Goal: Task Accomplishment & Management: Use online tool/utility

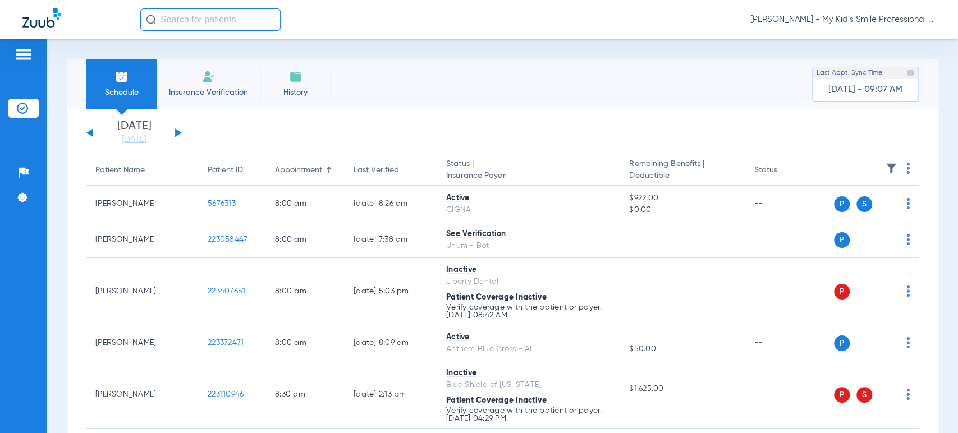
drag, startPoint x: 66, startPoint y: 104, endPoint x: 104, endPoint y: 95, distance: 38.7
click at [67, 104] on div "Schedule Insurance Verification History Last Appt. Sync Time: Today - 09:07 AM" at bounding box center [503, 84] width 872 height 51
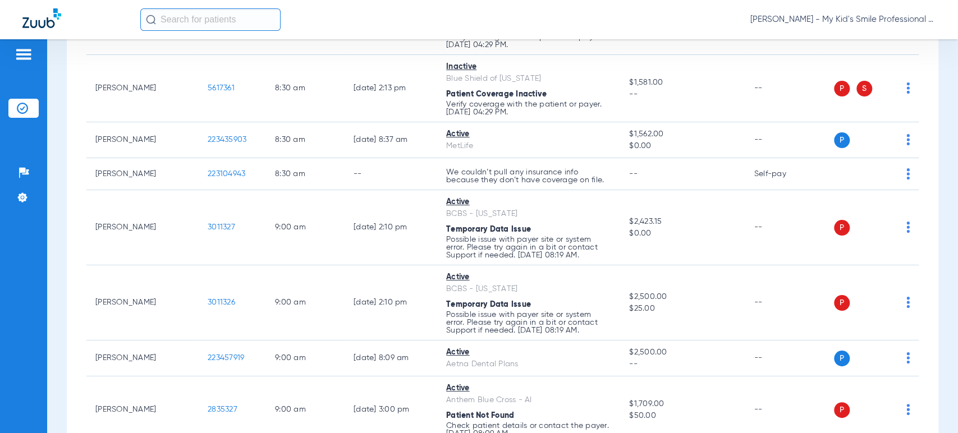
scroll to position [561, 0]
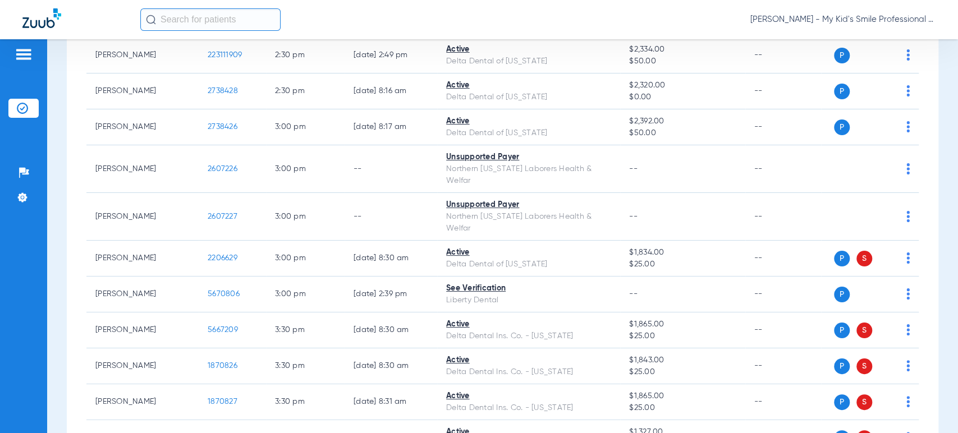
scroll to position [1995, 0]
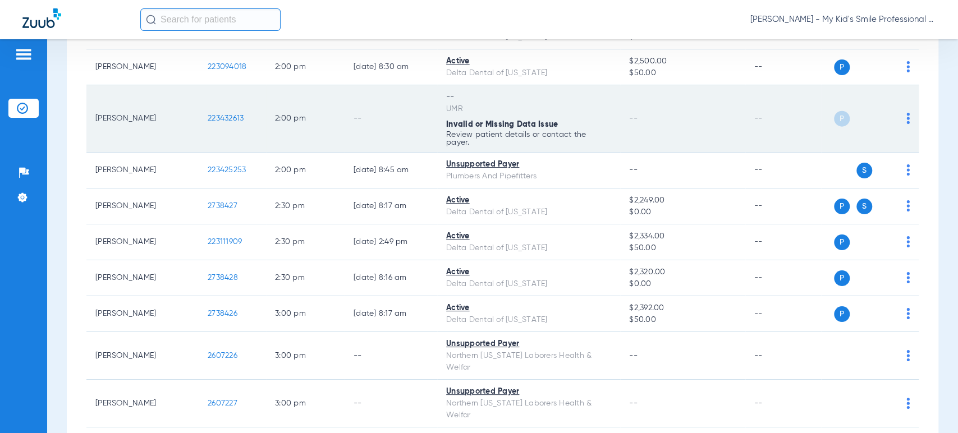
click at [223, 120] on span "223432613" at bounding box center [226, 118] width 36 height 8
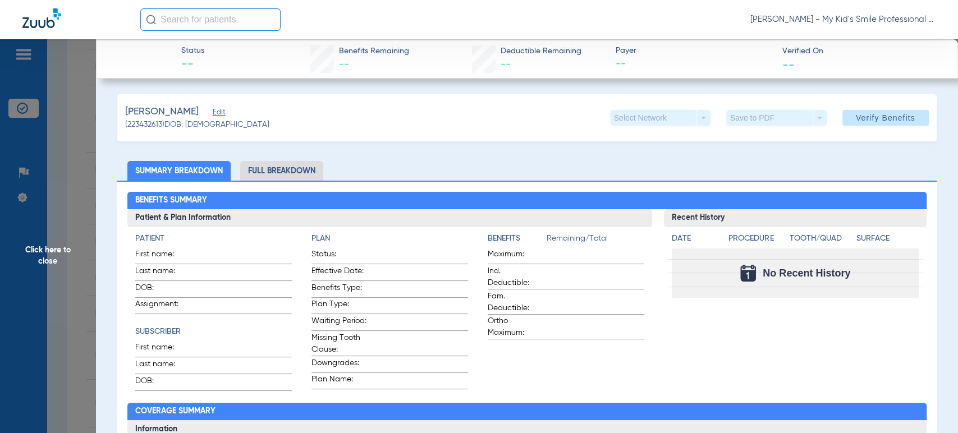
click at [223, 108] on span "Edit" at bounding box center [218, 113] width 10 height 11
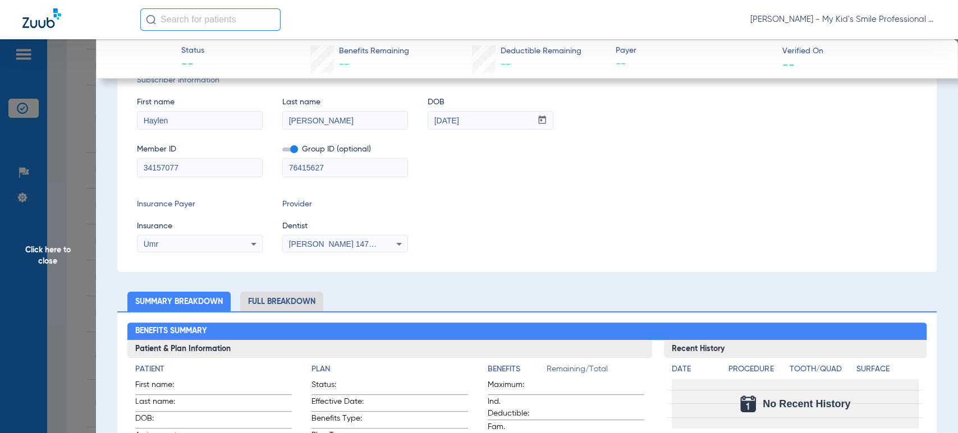
scroll to position [0, 0]
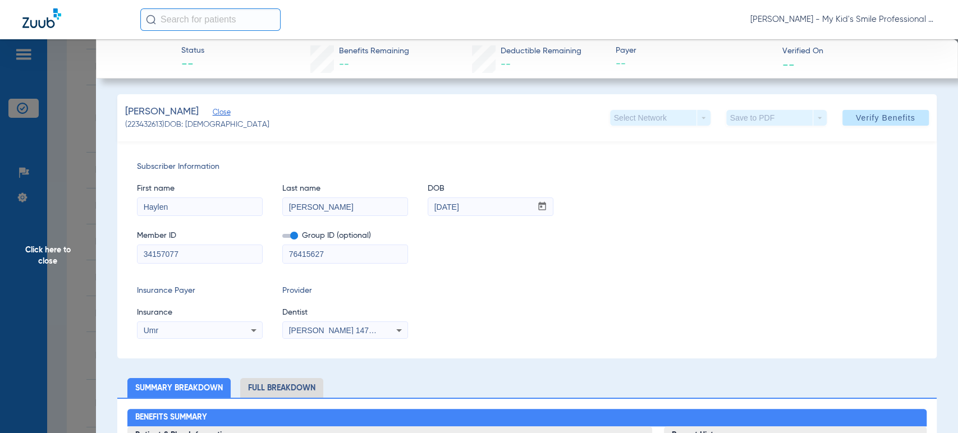
click at [239, 327] on div "Umr" at bounding box center [200, 330] width 125 height 13
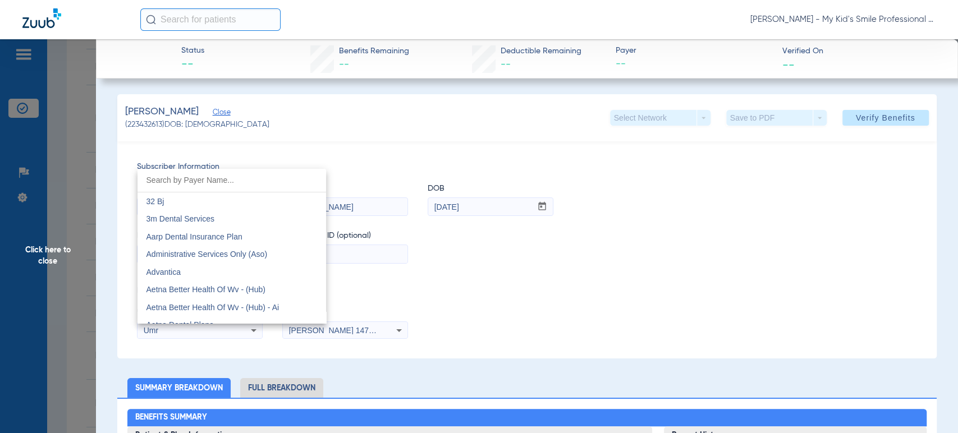
scroll to position [6375, 0]
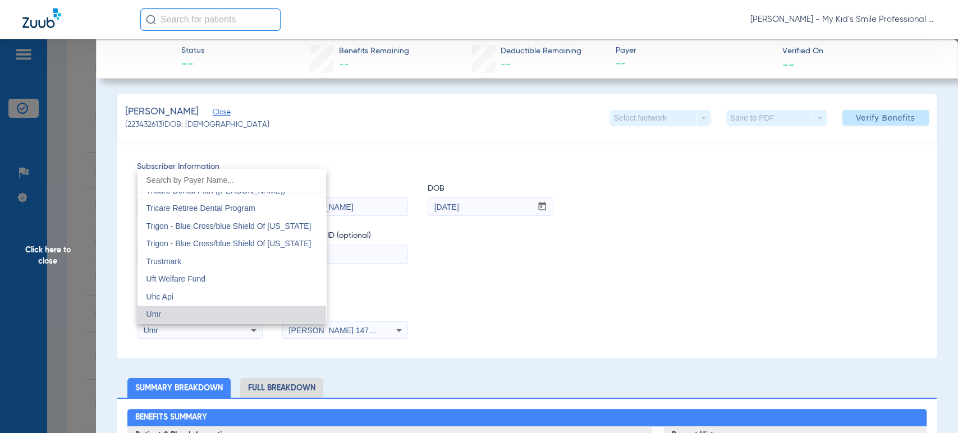
click at [239, 327] on div at bounding box center [479, 216] width 958 height 433
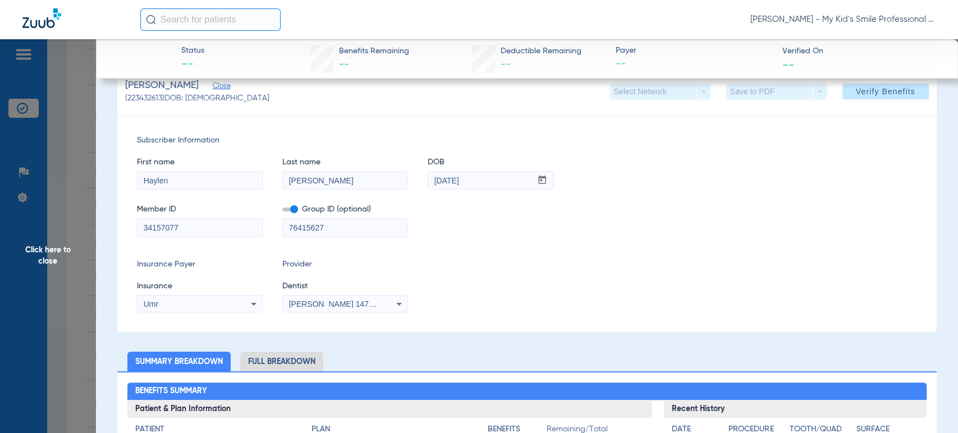
scroll to position [0, 0]
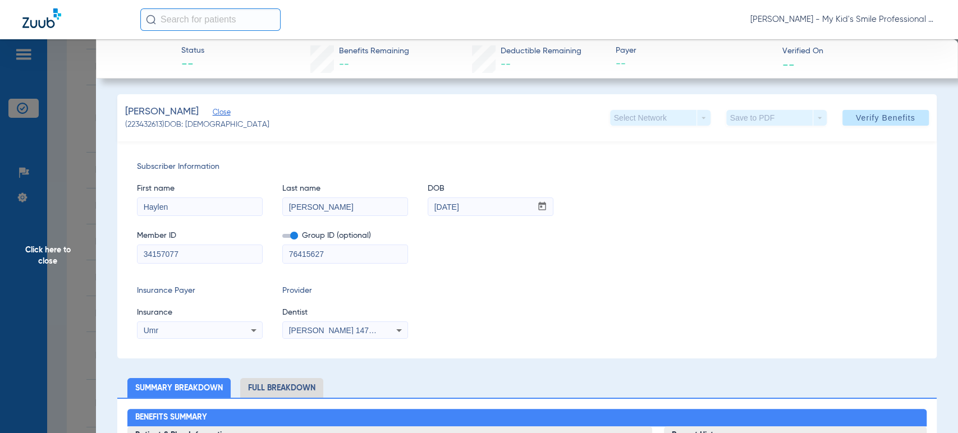
click at [343, 310] on span "Dentist" at bounding box center [345, 313] width 126 height 12
click at [76, 172] on span "Click here to close" at bounding box center [48, 255] width 96 height 433
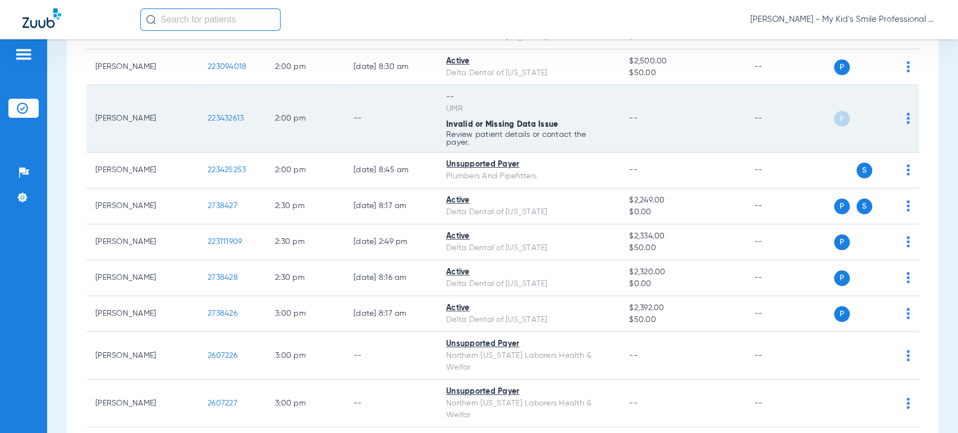
click at [225, 118] on span "223432613" at bounding box center [226, 118] width 36 height 8
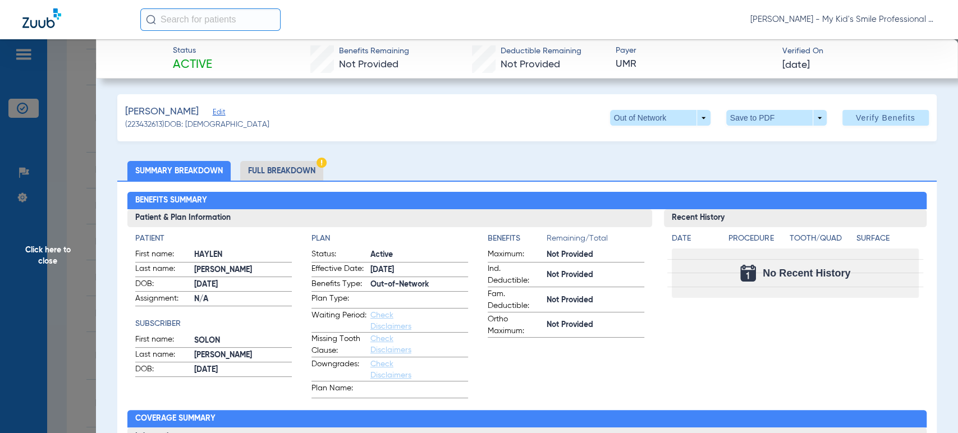
click at [223, 118] on span "Edit" at bounding box center [218, 113] width 10 height 11
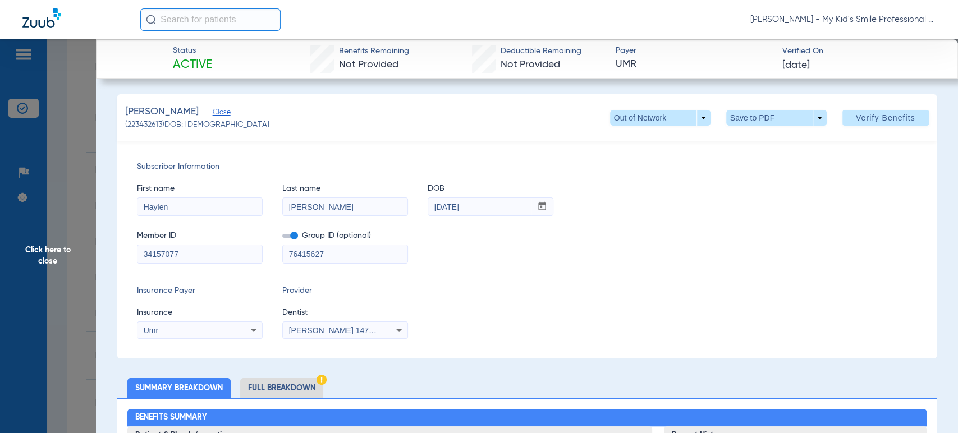
click at [83, 217] on span "Click here to close" at bounding box center [48, 255] width 96 height 433
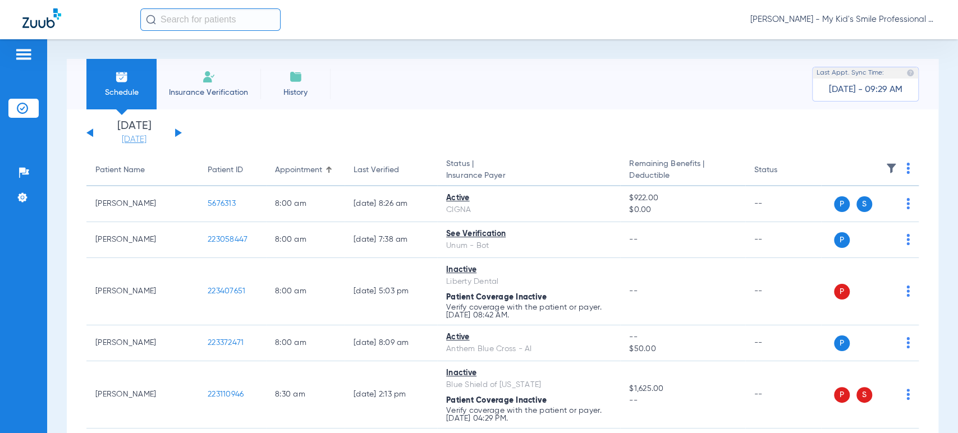
click at [126, 139] on link "[DATE]" at bounding box center [133, 139] width 67 height 11
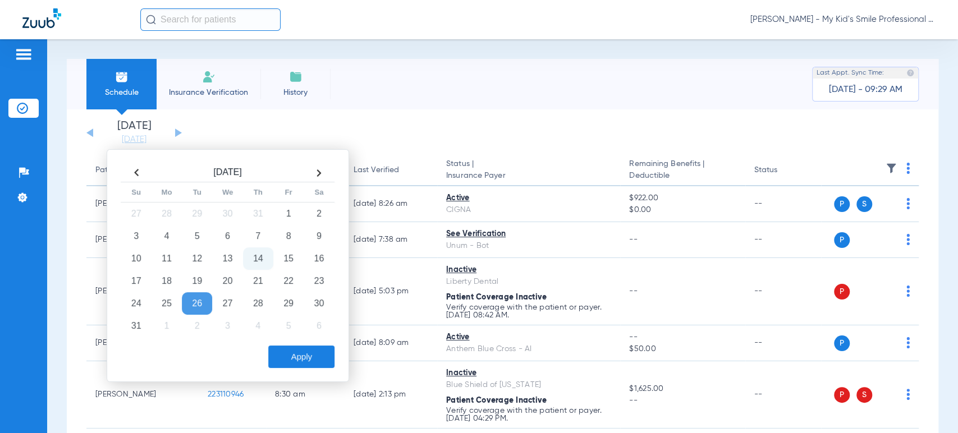
click at [256, 259] on td "14" at bounding box center [258, 259] width 30 height 22
click at [292, 349] on button "Apply" at bounding box center [301, 357] width 66 height 22
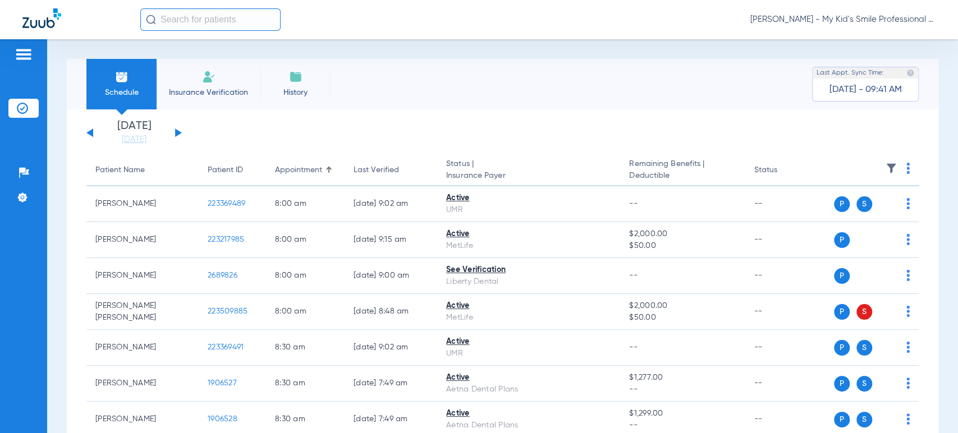
click at [885, 21] on span "[PERSON_NAME] - My Kid's Smile Professional Circle" at bounding box center [842, 19] width 185 height 11
click at [888, 39] on span "Account Selection" at bounding box center [893, 40] width 63 height 8
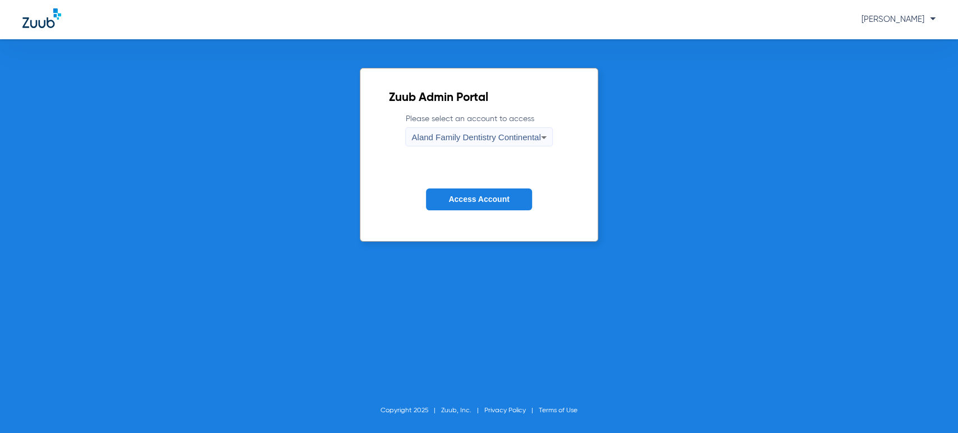
click at [488, 134] on span "Aland Family Dentistry Continental" at bounding box center [475, 137] width 129 height 10
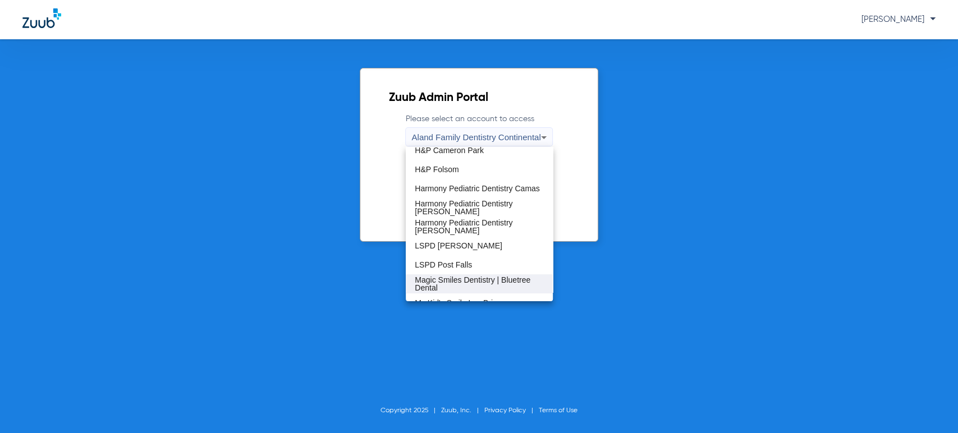
scroll to position [249, 0]
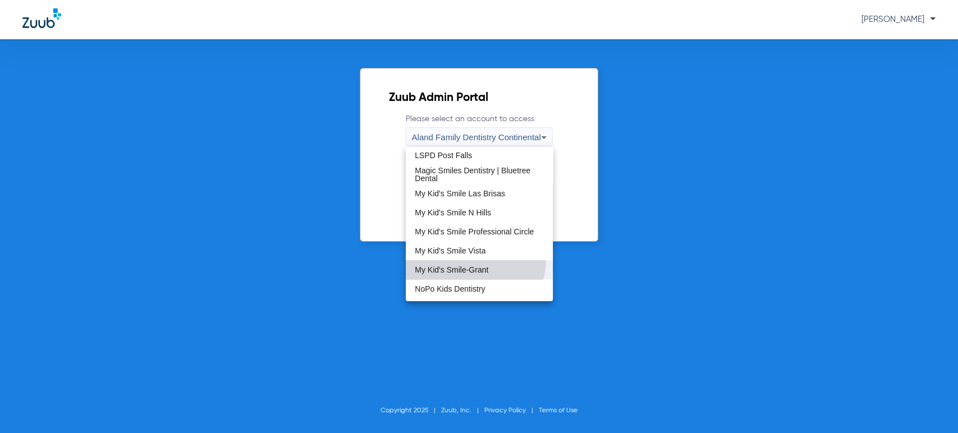
click at [471, 260] on mat-option "My Kid's Smile-Grant" at bounding box center [479, 269] width 147 height 19
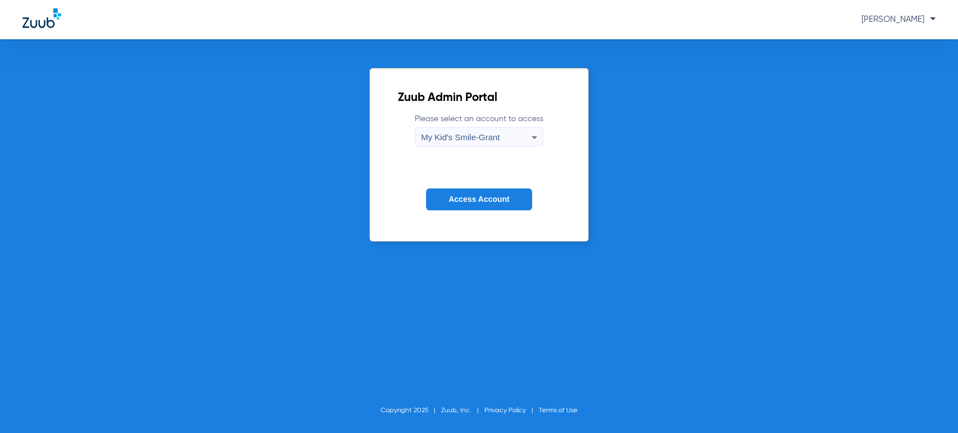
click at [482, 199] on span "Access Account" at bounding box center [478, 199] width 61 height 9
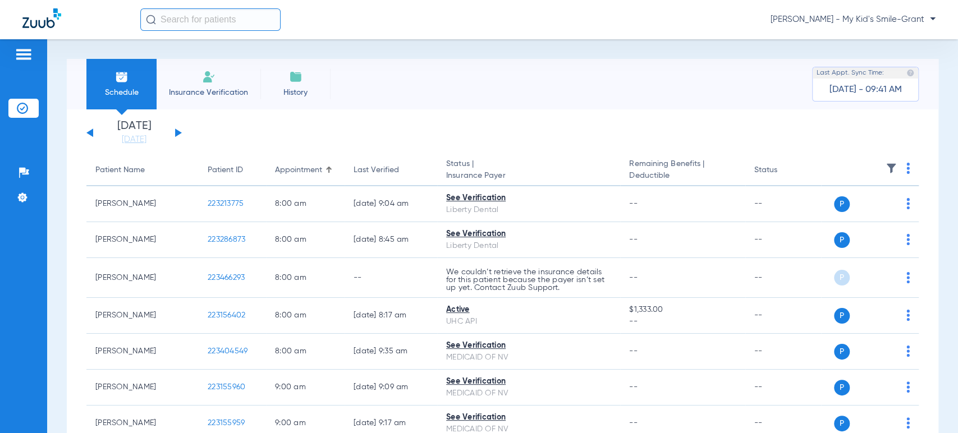
click at [127, 133] on li "[DATE] [DATE]" at bounding box center [133, 133] width 67 height 25
click at [123, 134] on link "[DATE]" at bounding box center [133, 139] width 67 height 11
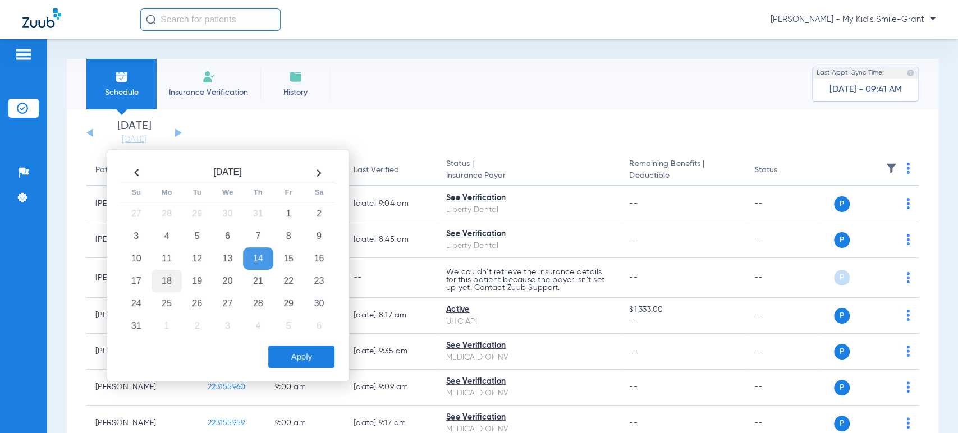
click at [166, 281] on td "18" at bounding box center [167, 281] width 30 height 22
click at [295, 371] on div "[DATE] Su Mo Tu We Th Fr Sa 27 28 29 30 31 1 2 3 4 5 6 7 8 9 10 11 12 13 14 15 …" at bounding box center [228, 265] width 242 height 233
click at [296, 358] on button "Apply" at bounding box center [301, 357] width 66 height 22
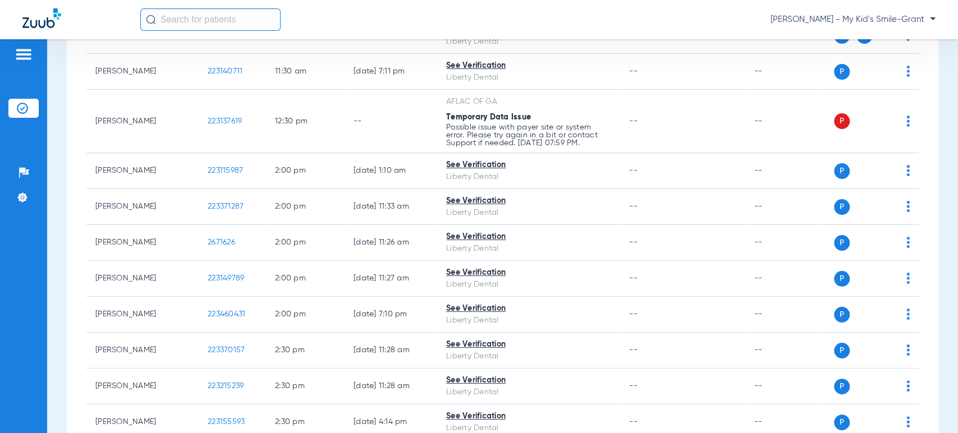
scroll to position [997, 0]
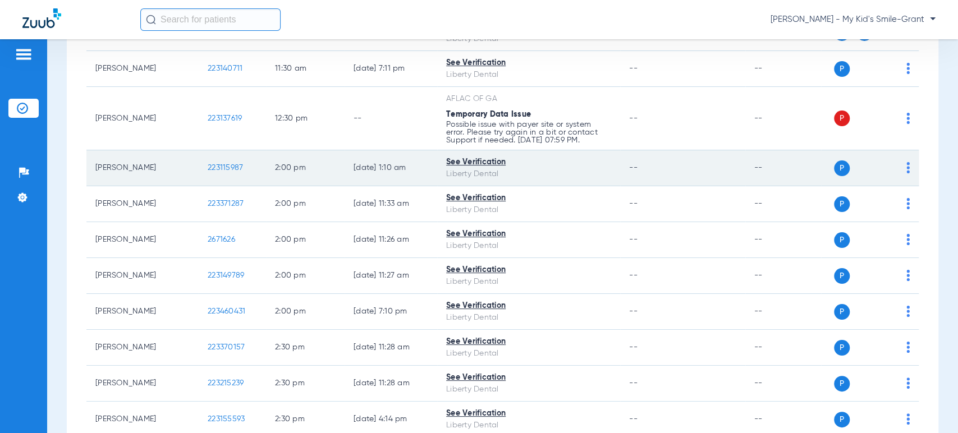
click at [906, 163] on img at bounding box center [907, 167] width 3 height 11
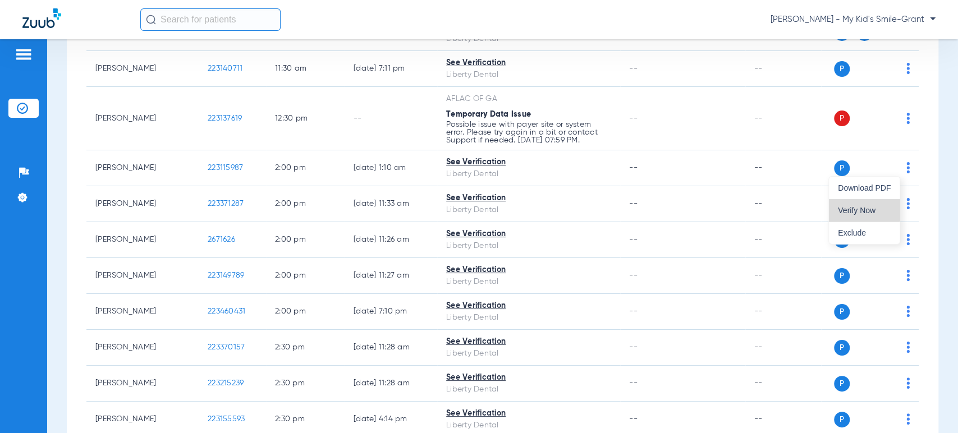
click at [849, 203] on button "Verify Now" at bounding box center [864, 210] width 71 height 22
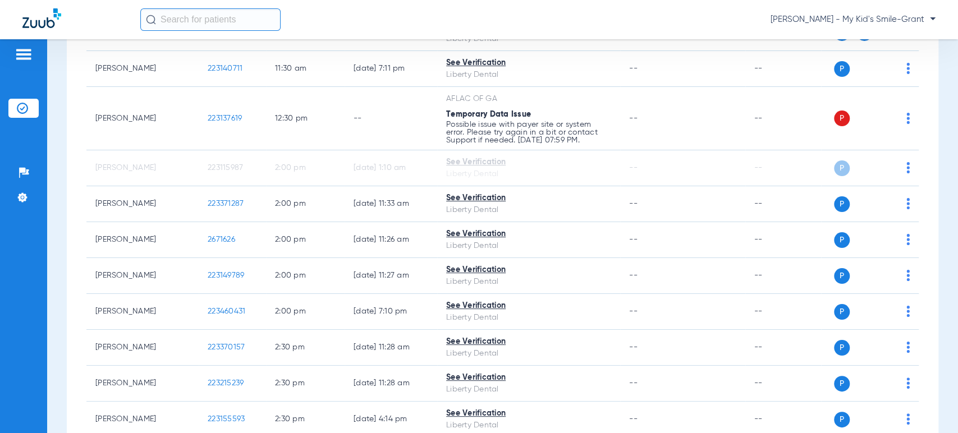
click at [879, 21] on span "[PERSON_NAME] - My Kid's Smile-Grant" at bounding box center [853, 19] width 165 height 11
click at [859, 39] on button "Account Selection" at bounding box center [893, 40] width 81 height 22
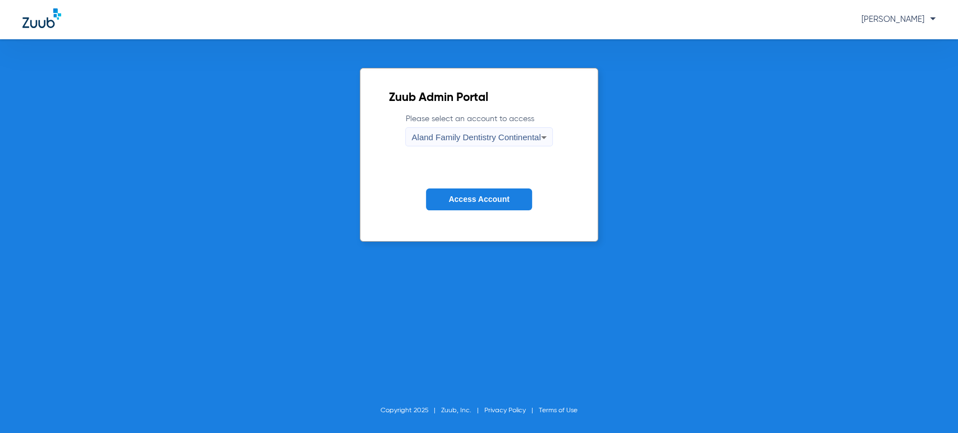
click at [506, 138] on span "Aland Family Dentistry Continental" at bounding box center [475, 137] width 129 height 10
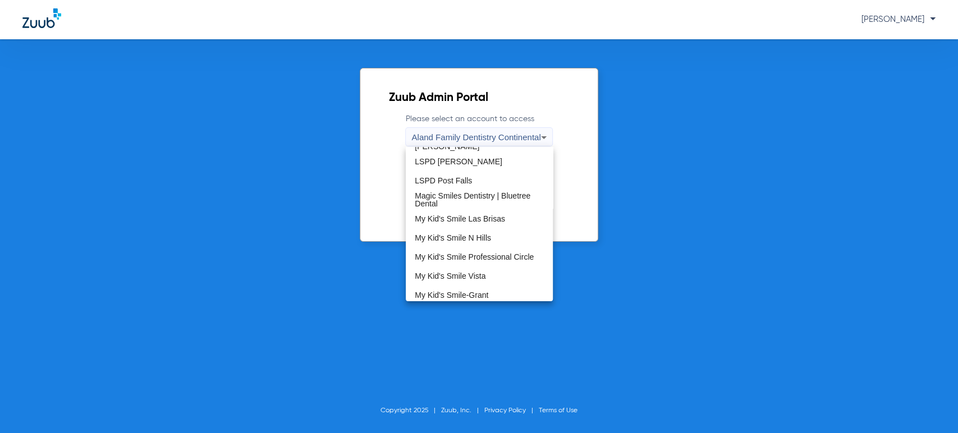
scroll to position [249, 0]
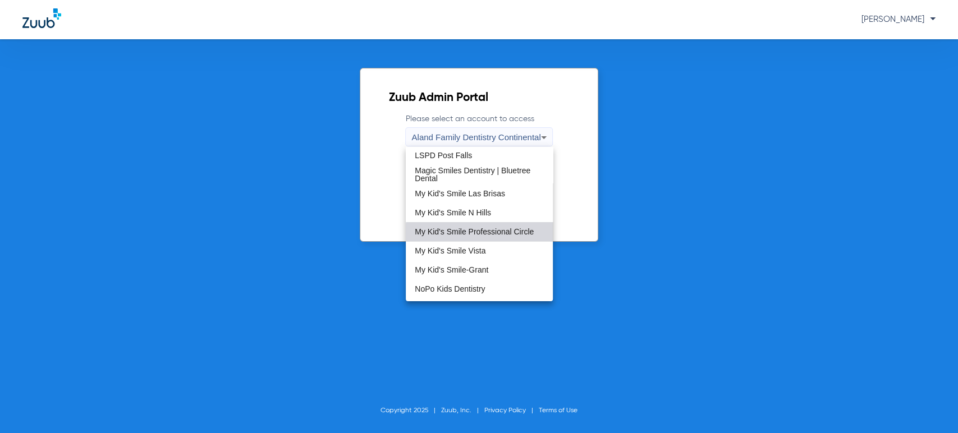
click at [488, 233] on span "My Kid's Smile Professional Circle" at bounding box center [474, 232] width 119 height 8
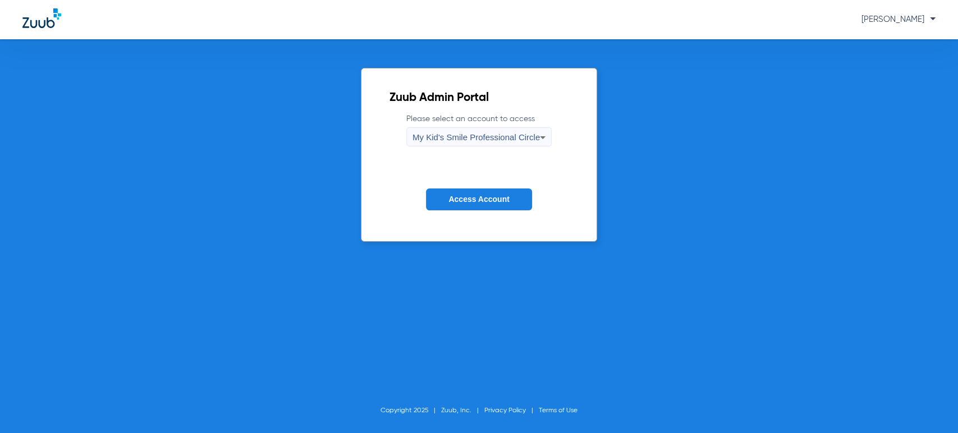
click at [485, 196] on span "Access Account" at bounding box center [478, 199] width 61 height 9
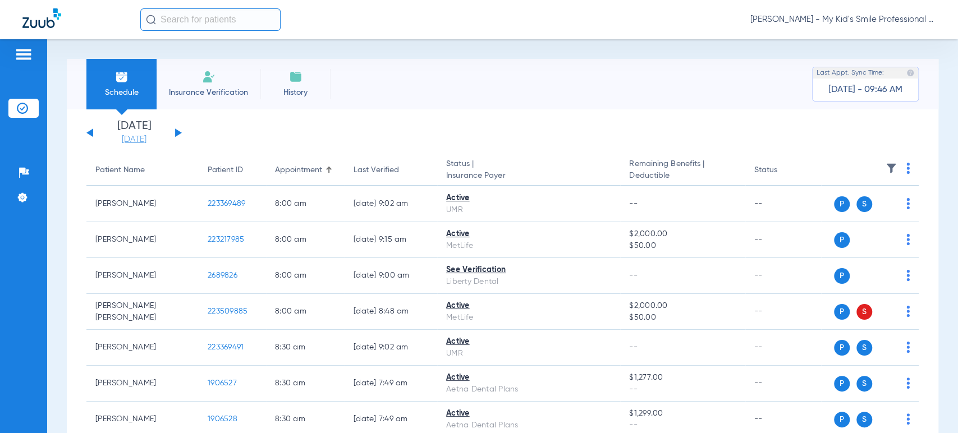
click at [157, 138] on link "[DATE]" at bounding box center [133, 139] width 67 height 11
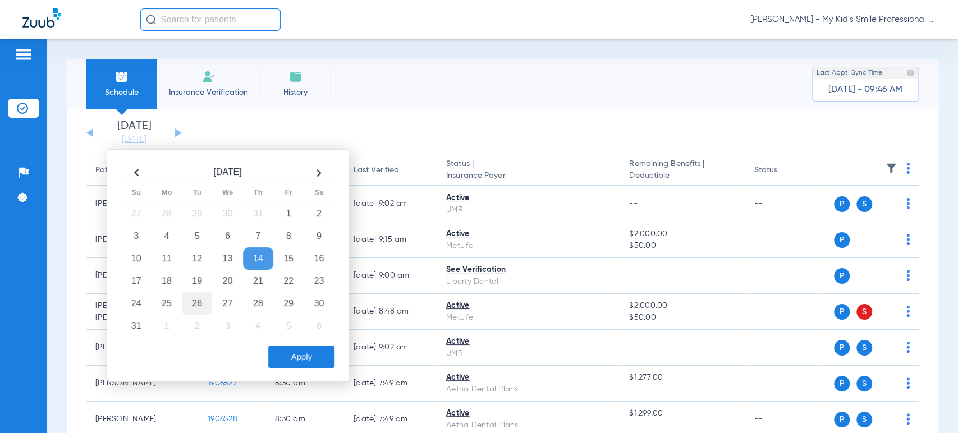
click at [196, 304] on td "26" at bounding box center [197, 303] width 30 height 22
click at [292, 353] on button "Apply" at bounding box center [301, 357] width 66 height 22
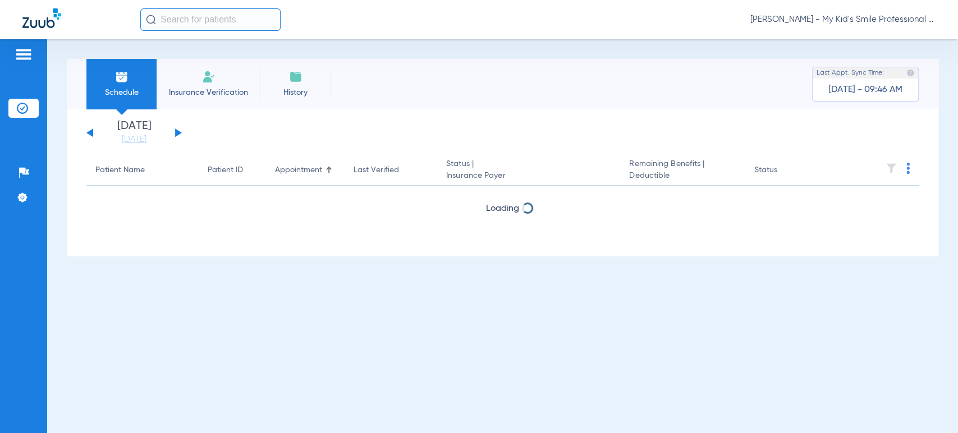
click at [67, 201] on div "[DATE] [DATE] [DATE] [DATE] [DATE] [DATE] [DATE] [DATE] [DATE] [DATE] [DATE] [D…" at bounding box center [503, 182] width 872 height 147
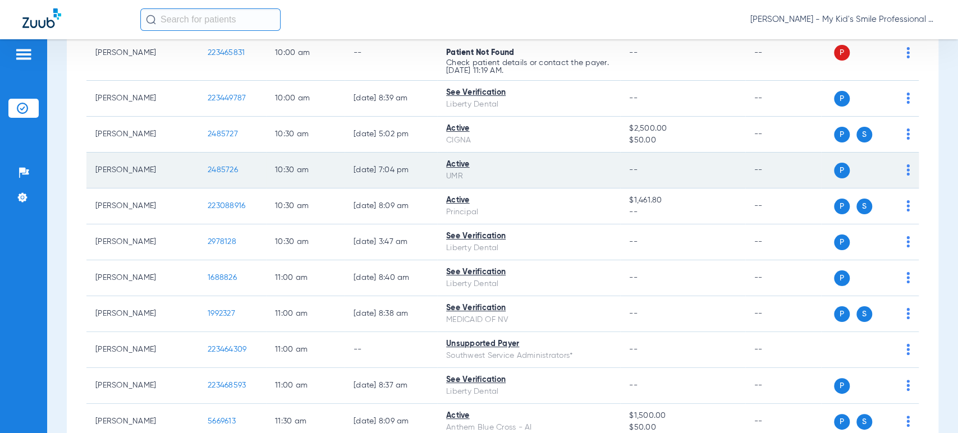
scroll to position [935, 0]
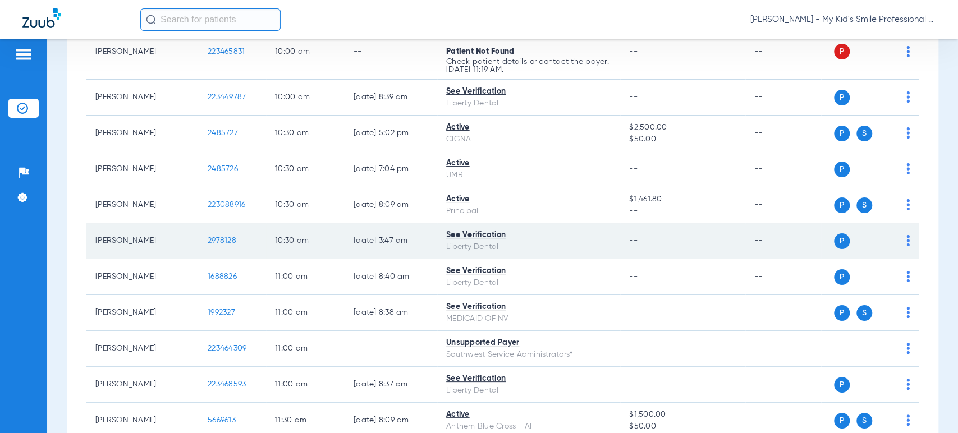
click at [902, 224] on td "P S" at bounding box center [870, 241] width 98 height 36
click at [906, 235] on img at bounding box center [907, 240] width 3 height 11
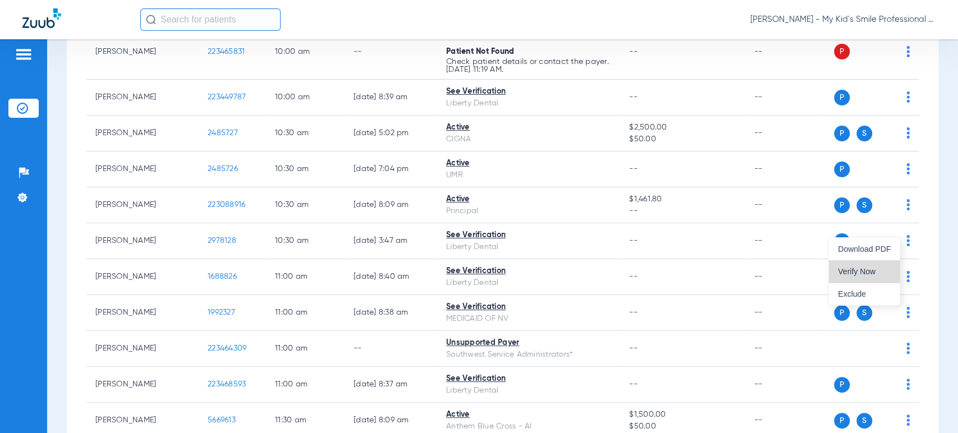
click at [860, 274] on span "Verify Now" at bounding box center [864, 272] width 53 height 8
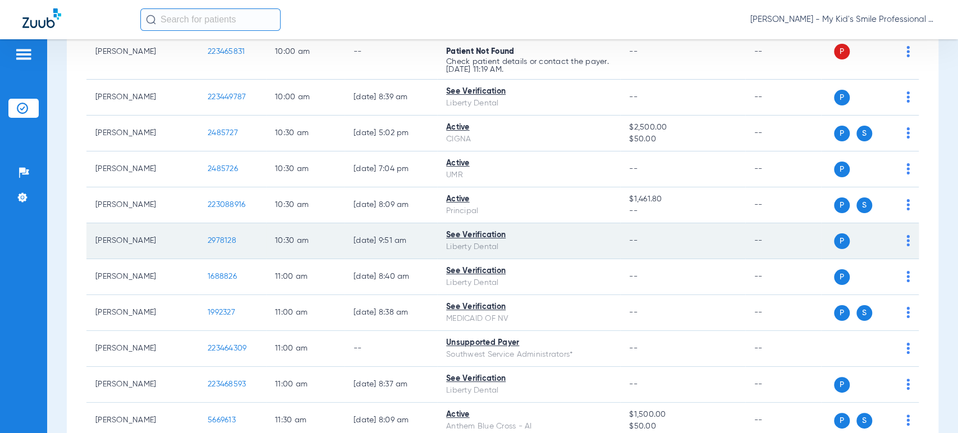
click at [569, 230] on div "See Verification" at bounding box center [528, 236] width 165 height 12
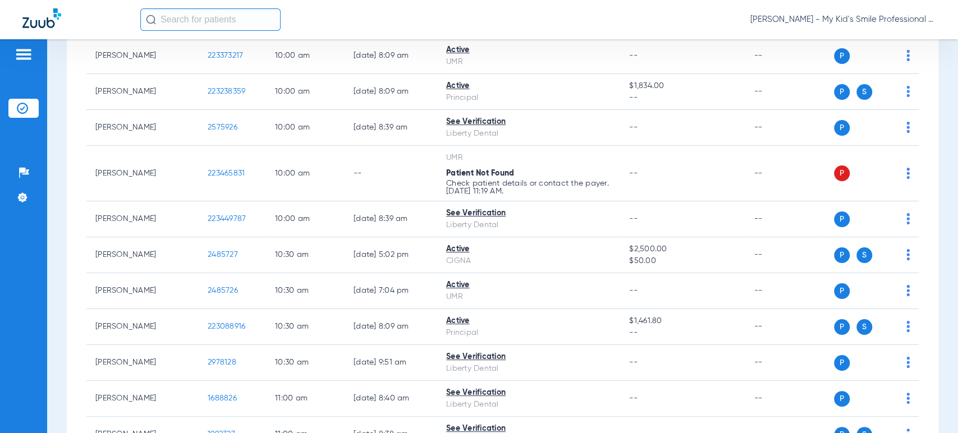
scroll to position [503, 0]
